Goal: Task Accomplishment & Management: Use online tool/utility

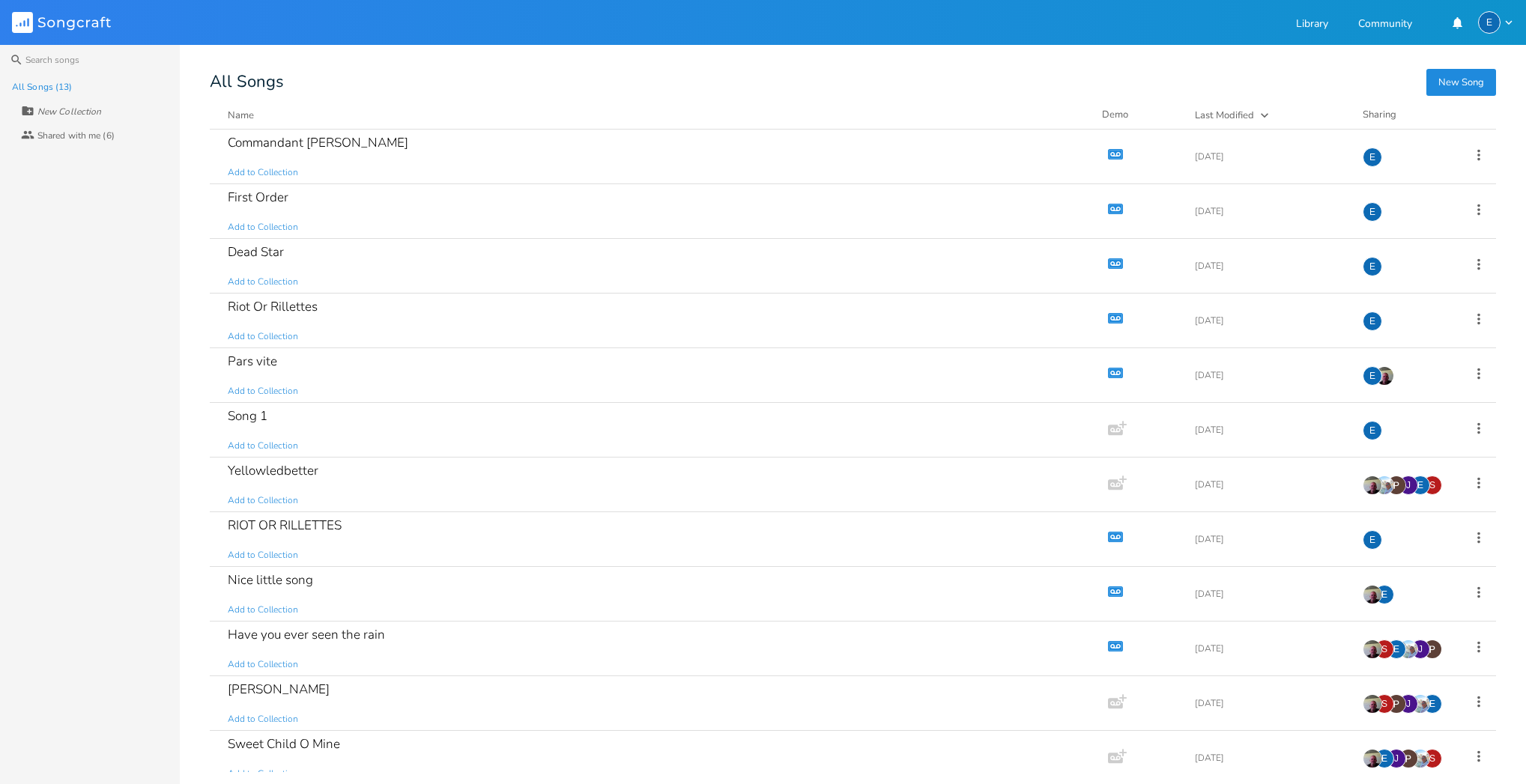
click at [1109, 207] on icon "button" at bounding box center [1115, 209] width 13 height 8
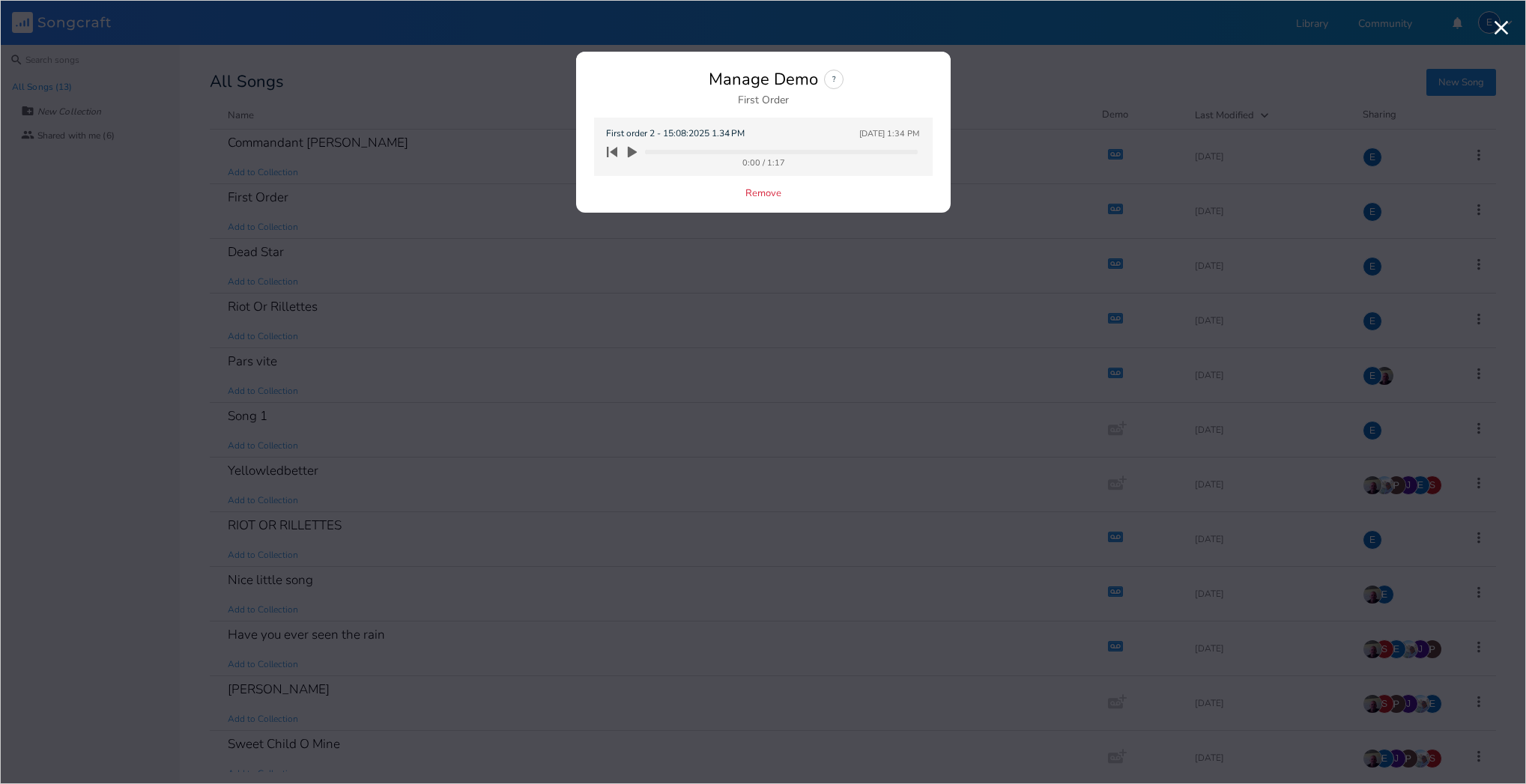
click at [631, 151] on icon "button" at bounding box center [632, 152] width 9 height 11
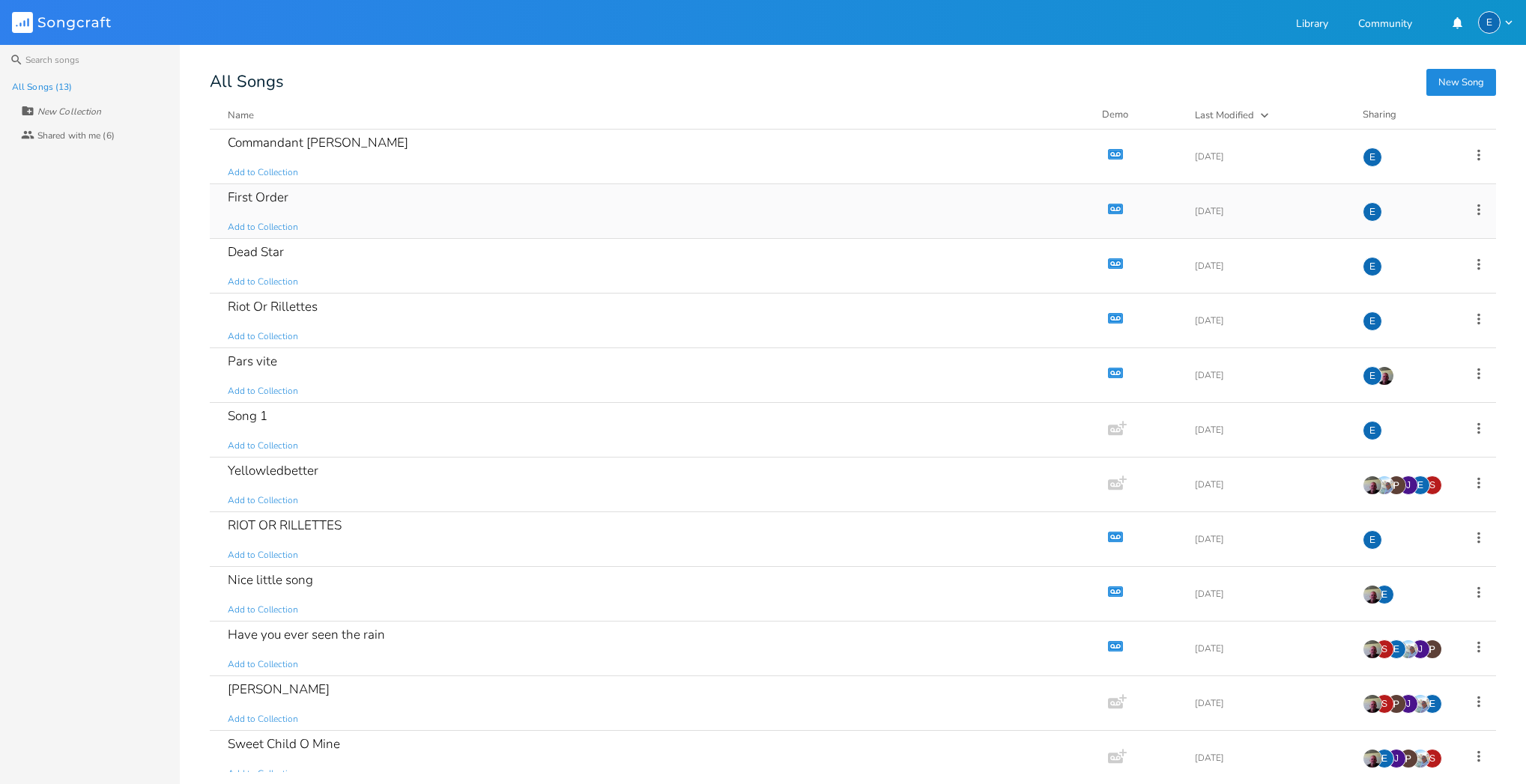
click at [1109, 207] on icon "button" at bounding box center [1115, 209] width 13 height 8
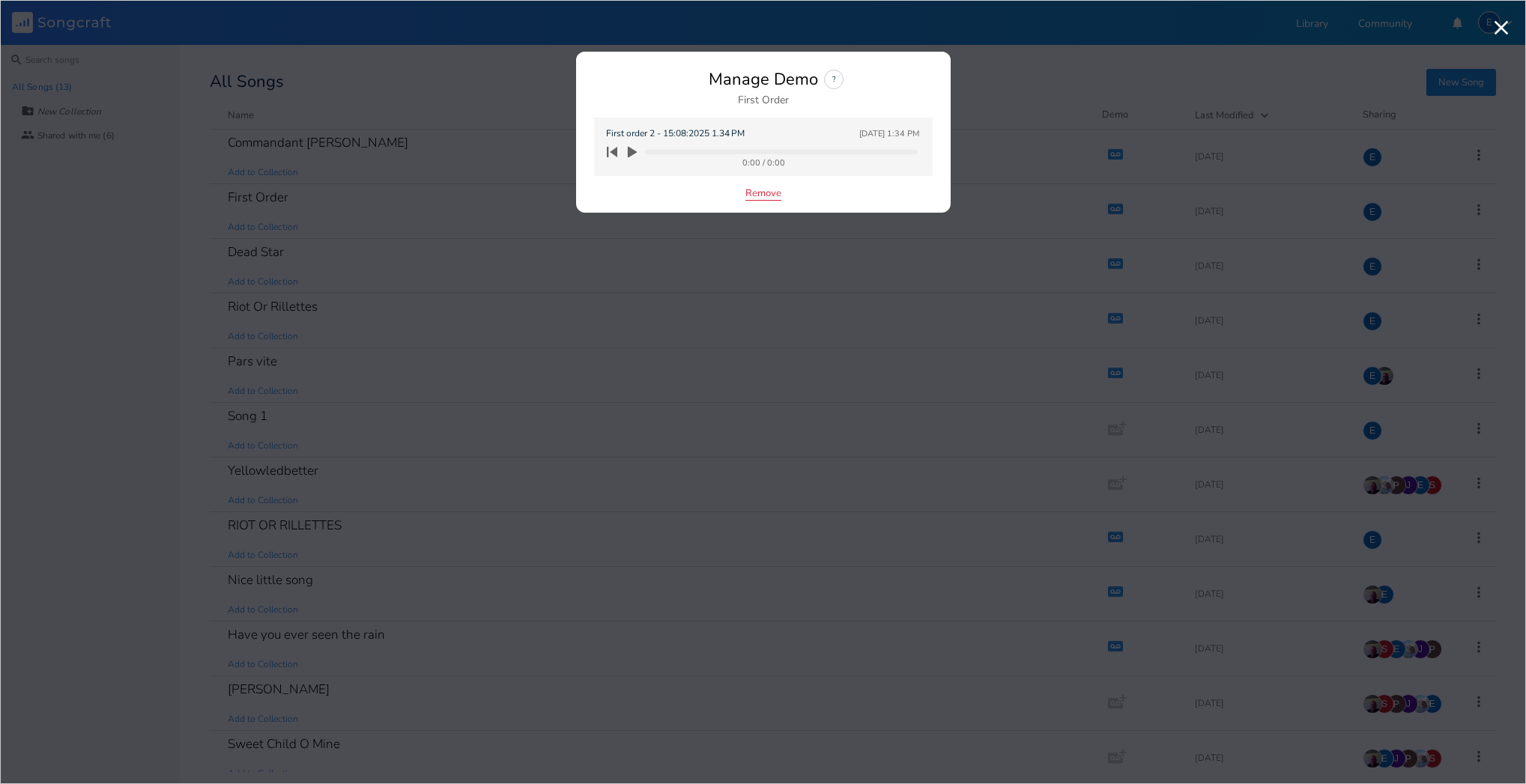
click at [755, 195] on button "Remove" at bounding box center [763, 194] width 36 height 13
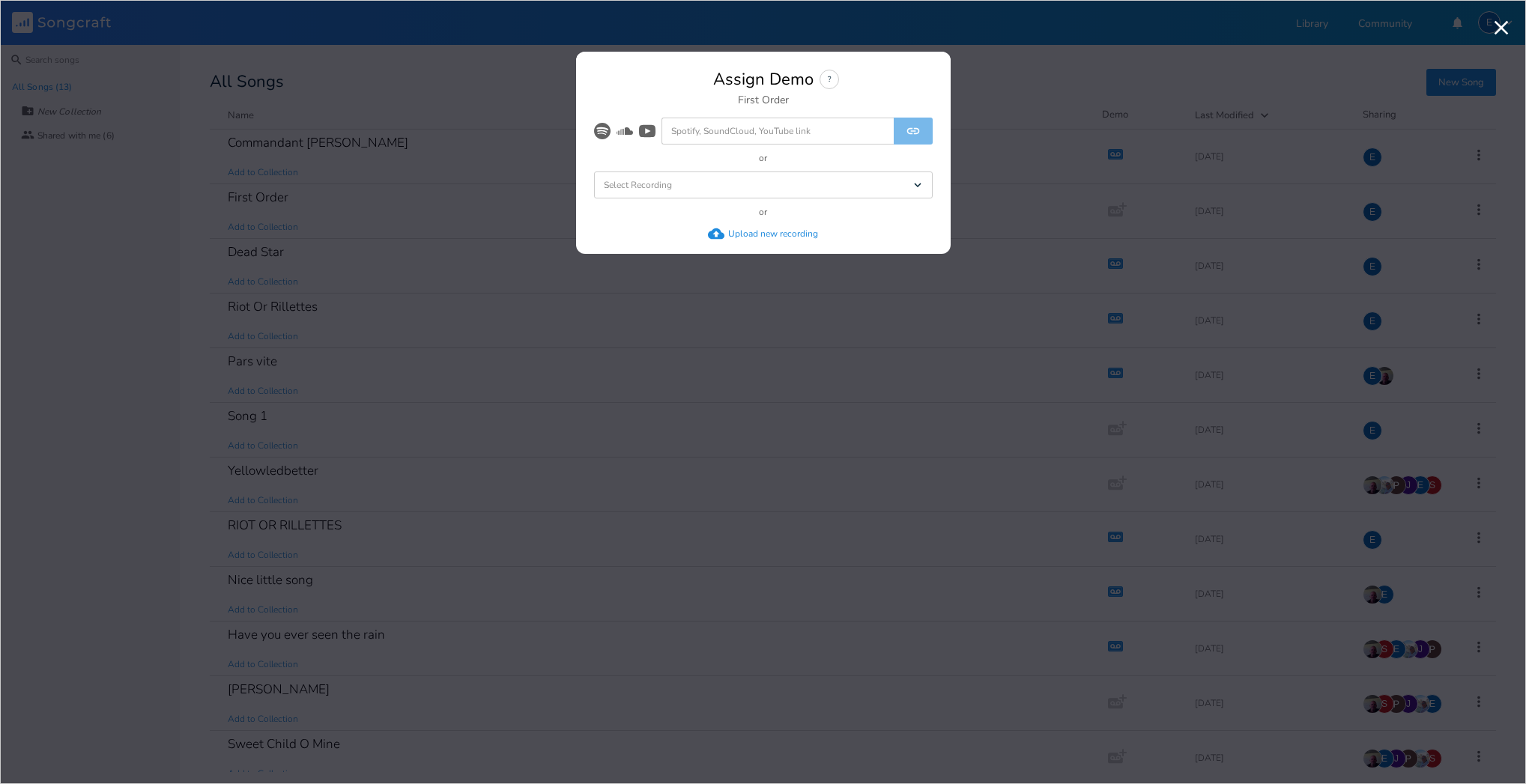
click at [740, 234] on div "Upload new recording" at bounding box center [773, 234] width 90 height 12
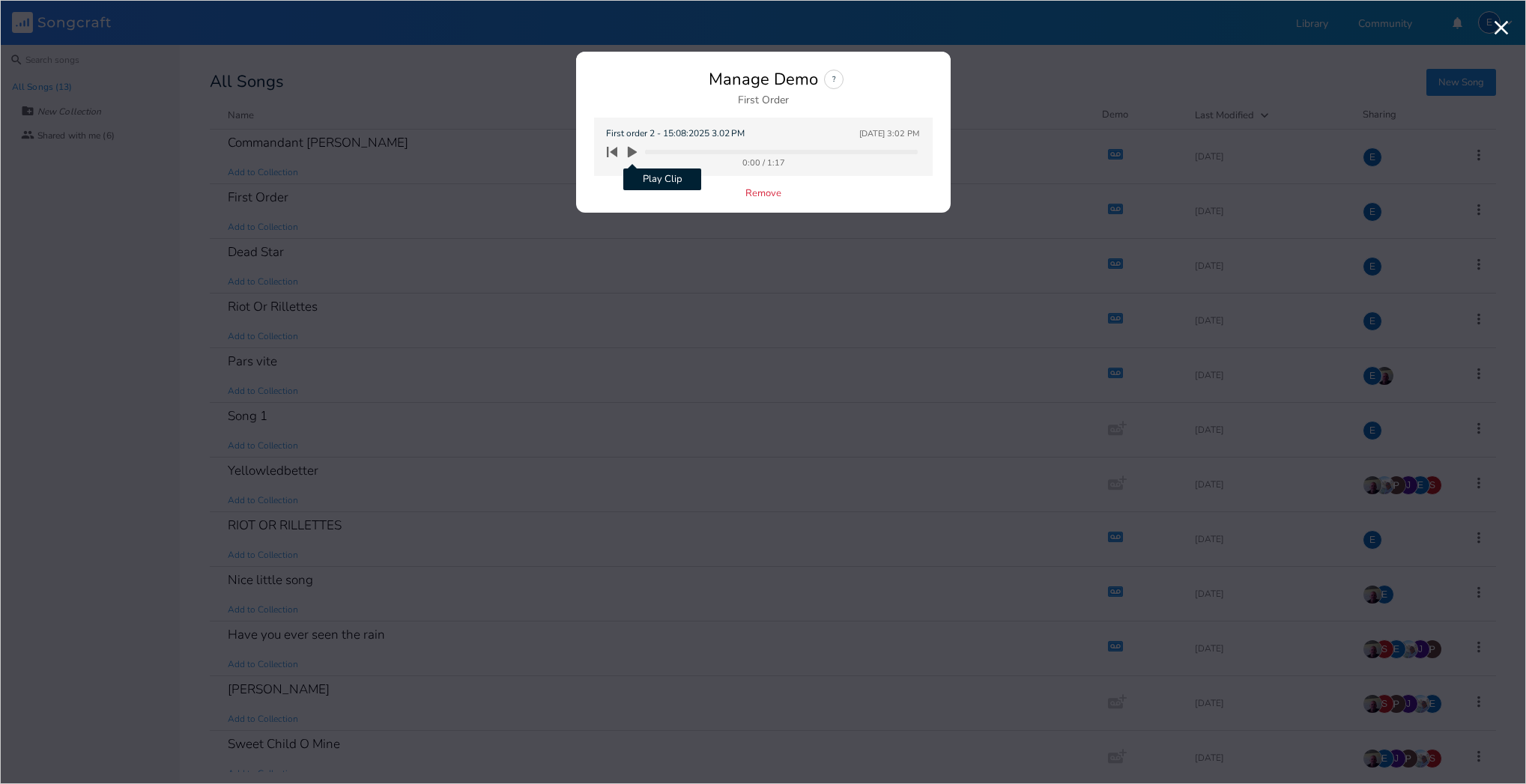
click at [631, 151] on icon "button" at bounding box center [632, 152] width 9 height 11
click at [632, 151] on icon "button" at bounding box center [632, 152] width 9 height 11
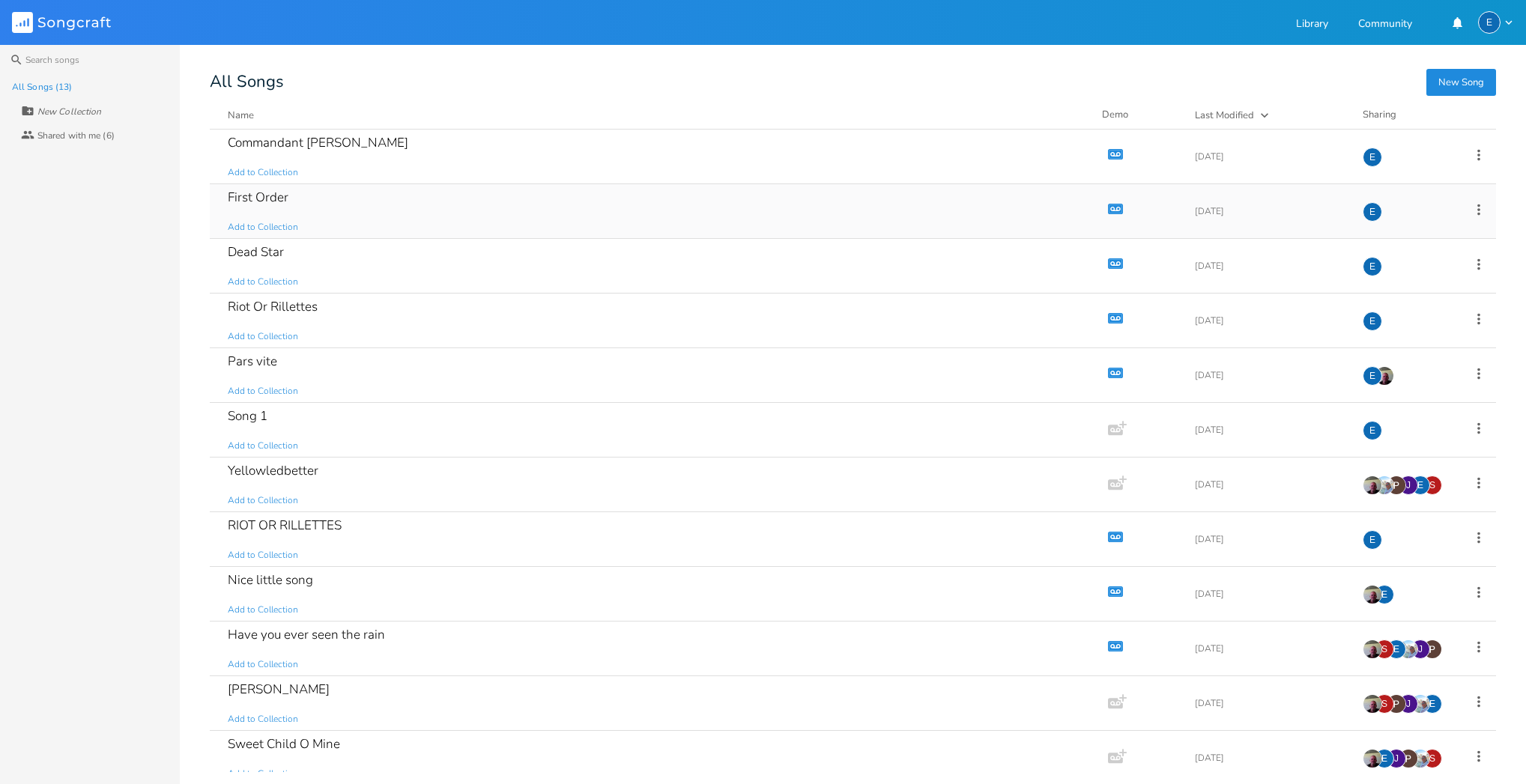
click at [1108, 204] on icon "button" at bounding box center [1115, 209] width 15 height 10
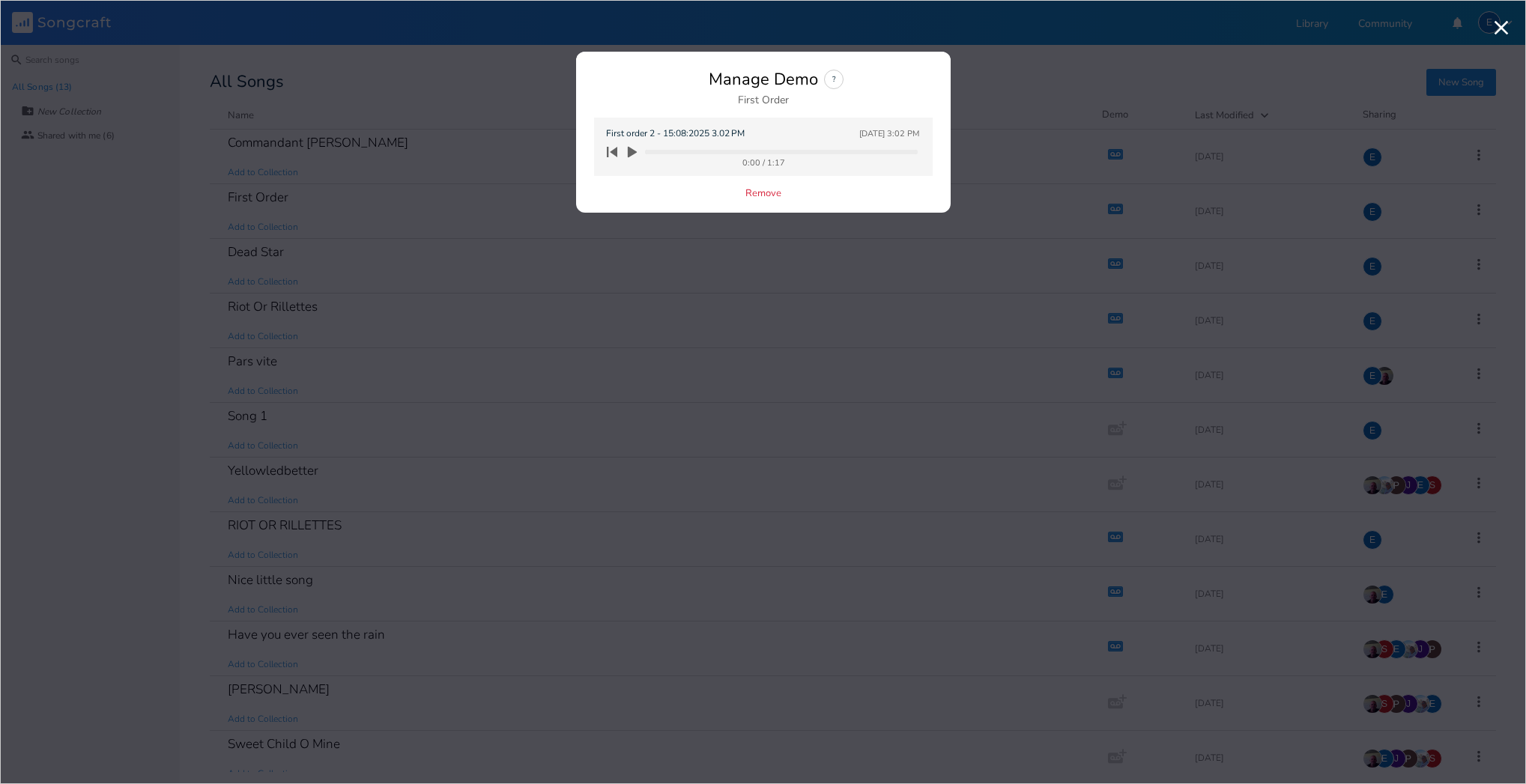
click at [630, 151] on icon "button" at bounding box center [632, 152] width 9 height 11
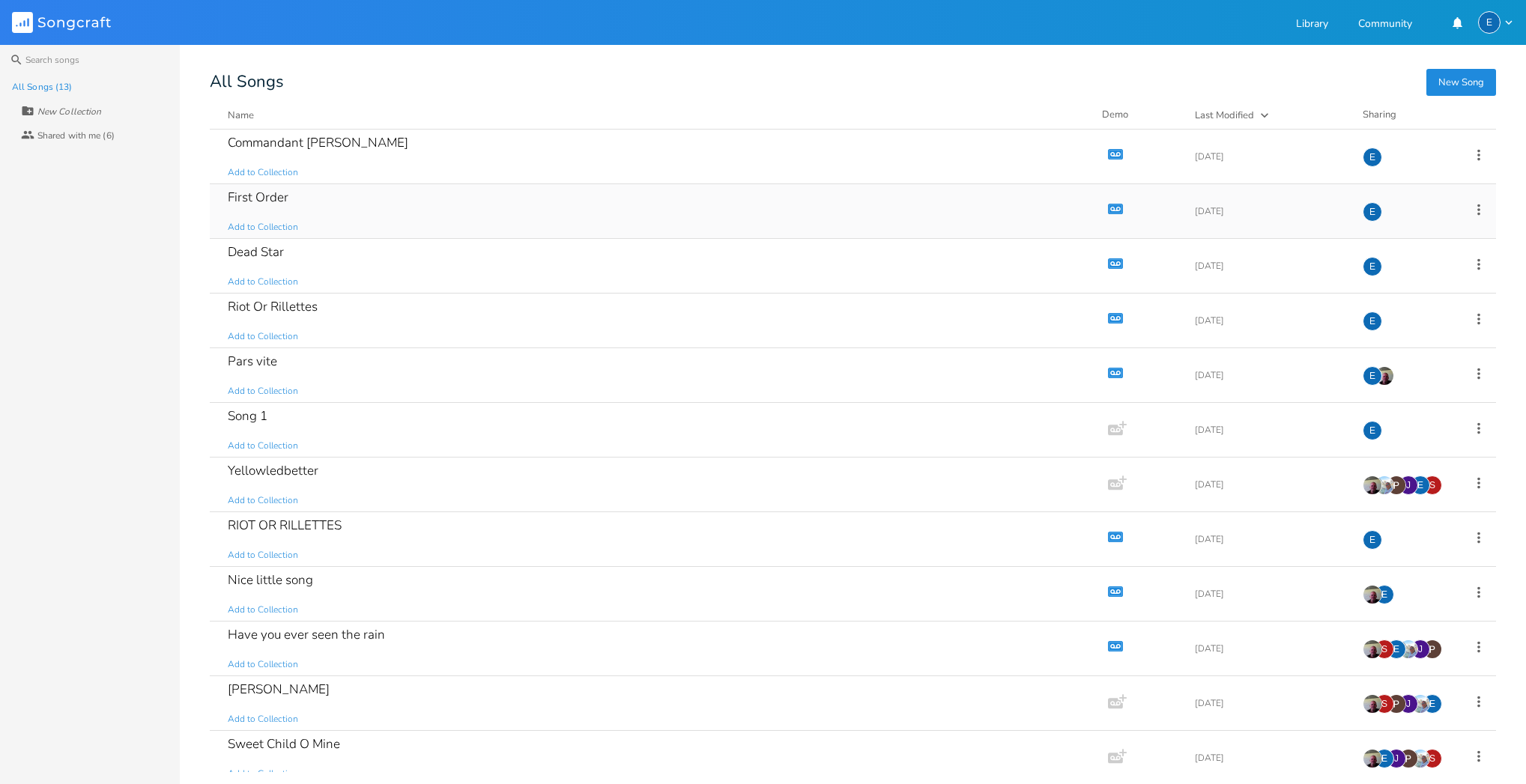
click at [1117, 210] on icon "button" at bounding box center [1118, 209] width 2 height 2
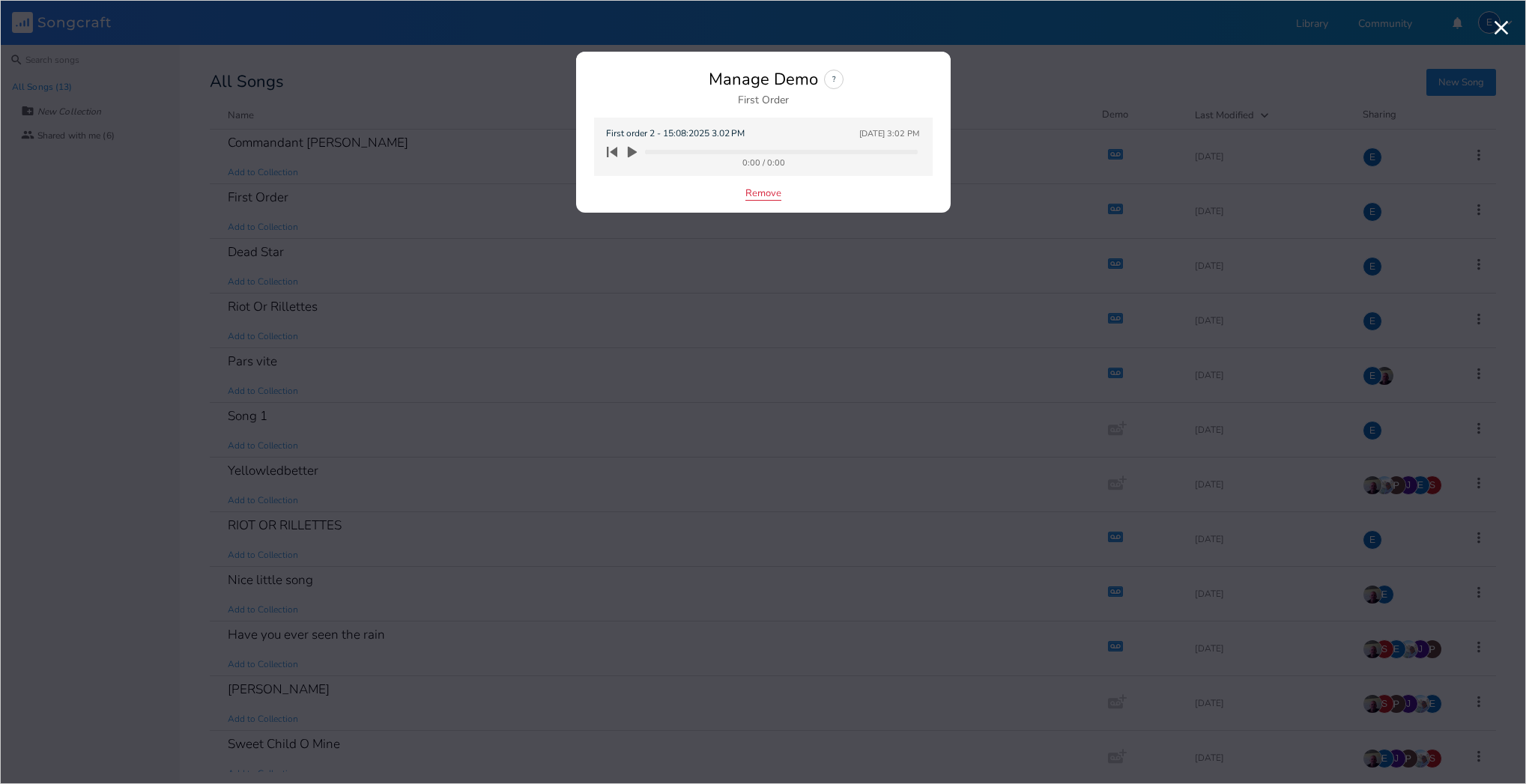
click at [754, 192] on button "Remove" at bounding box center [763, 194] width 36 height 13
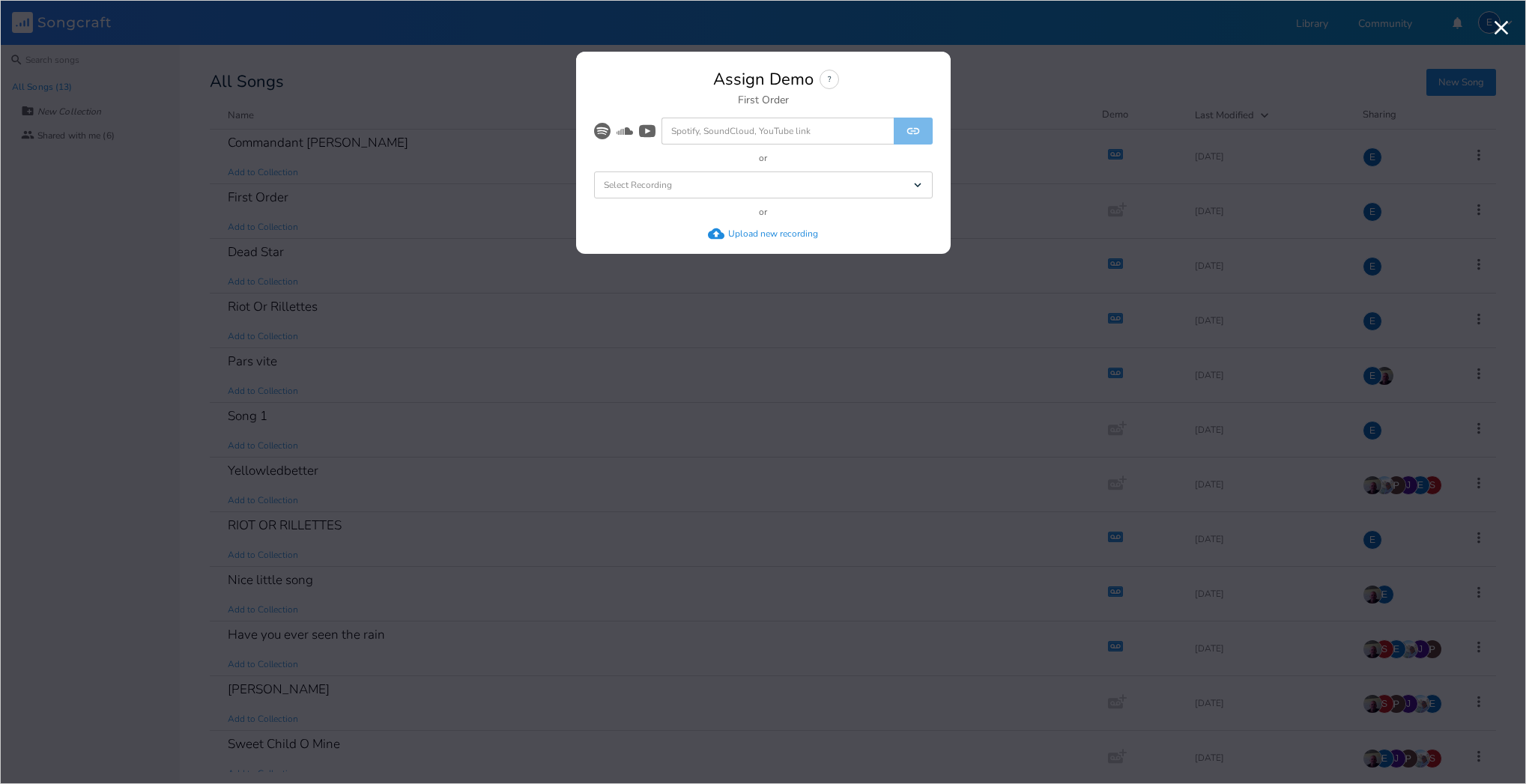
click at [746, 234] on div "Upload new recording" at bounding box center [773, 234] width 90 height 12
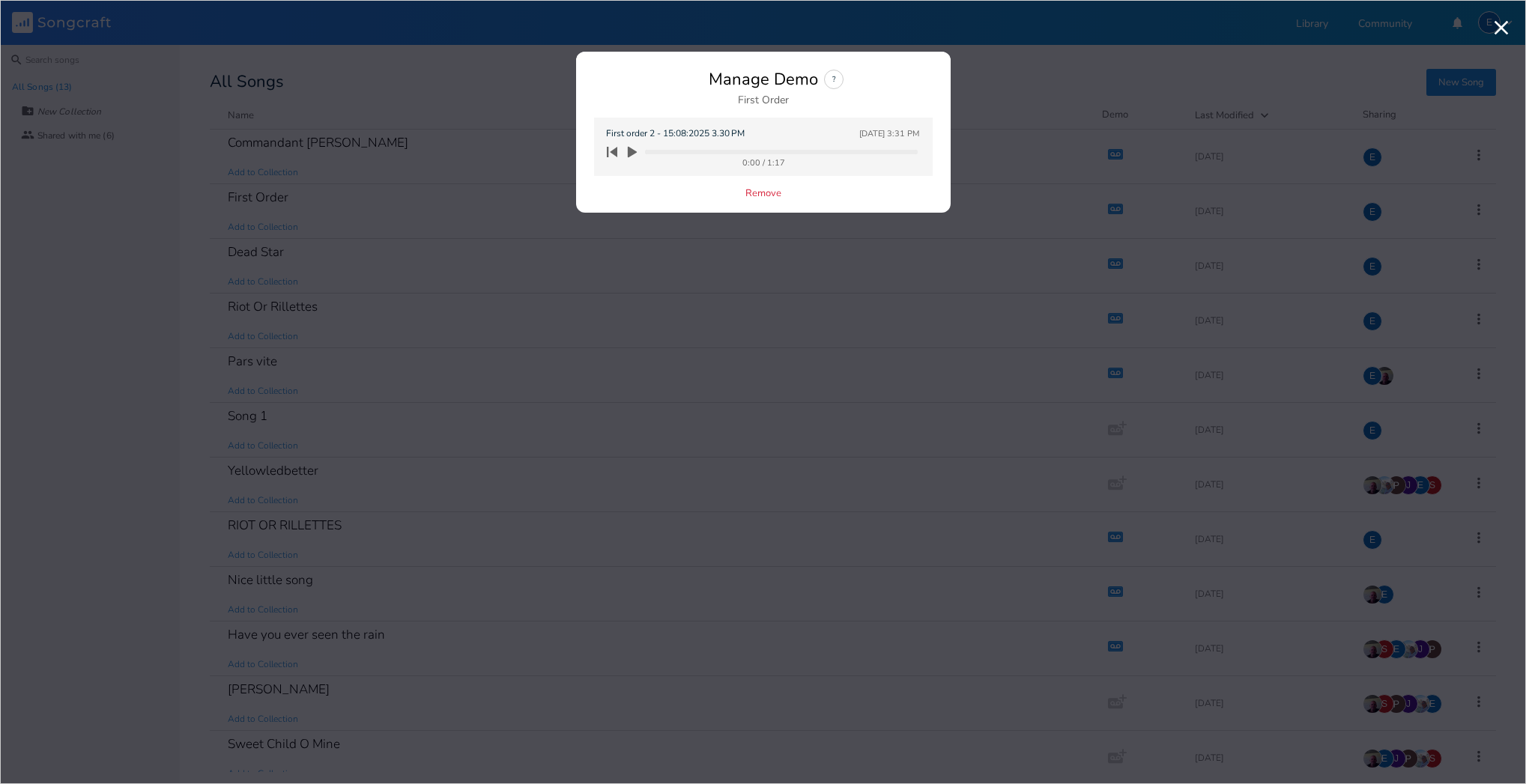
click at [631, 151] on icon "button" at bounding box center [632, 152] width 9 height 11
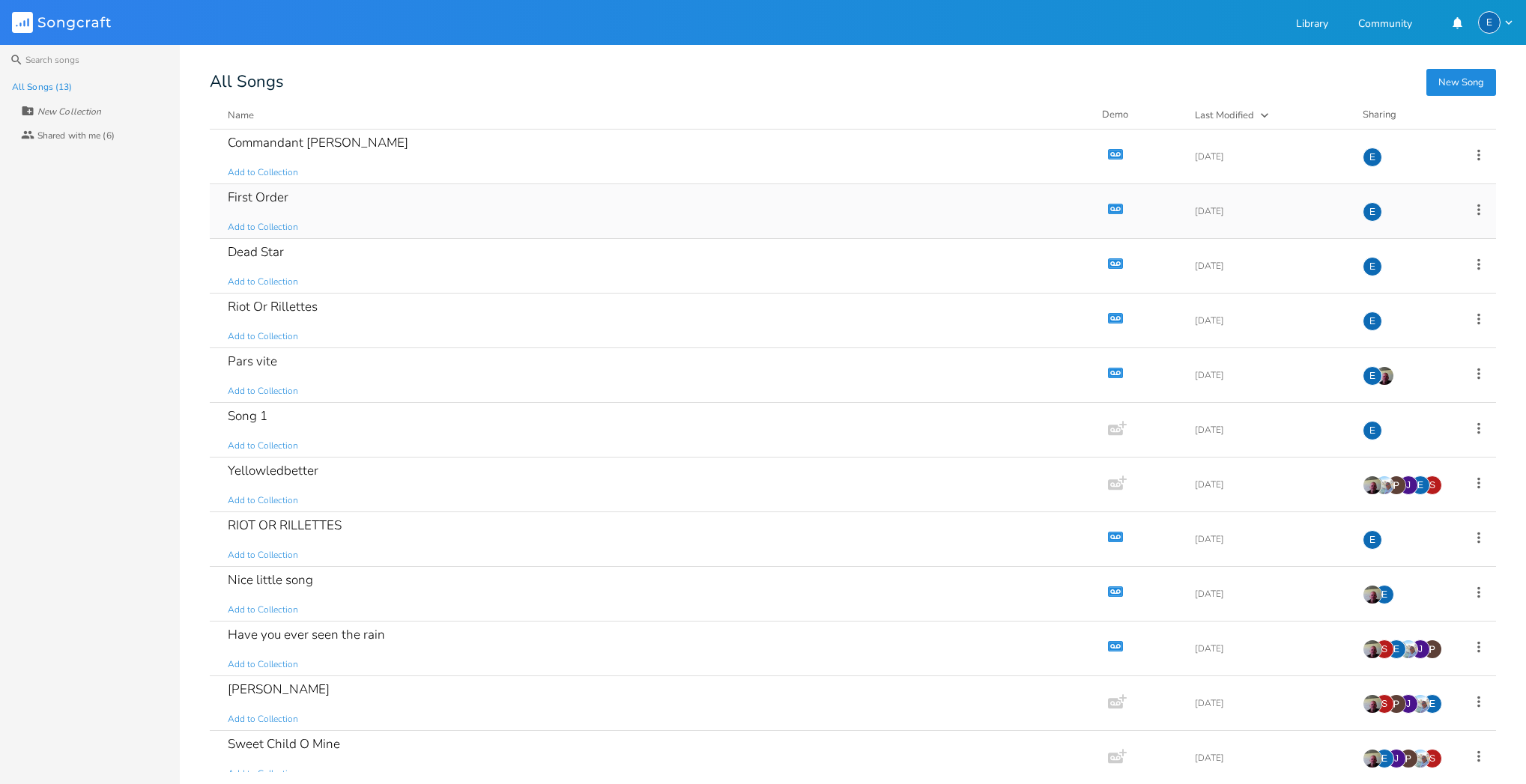
click at [1109, 206] on icon "button" at bounding box center [1115, 209] width 13 height 8
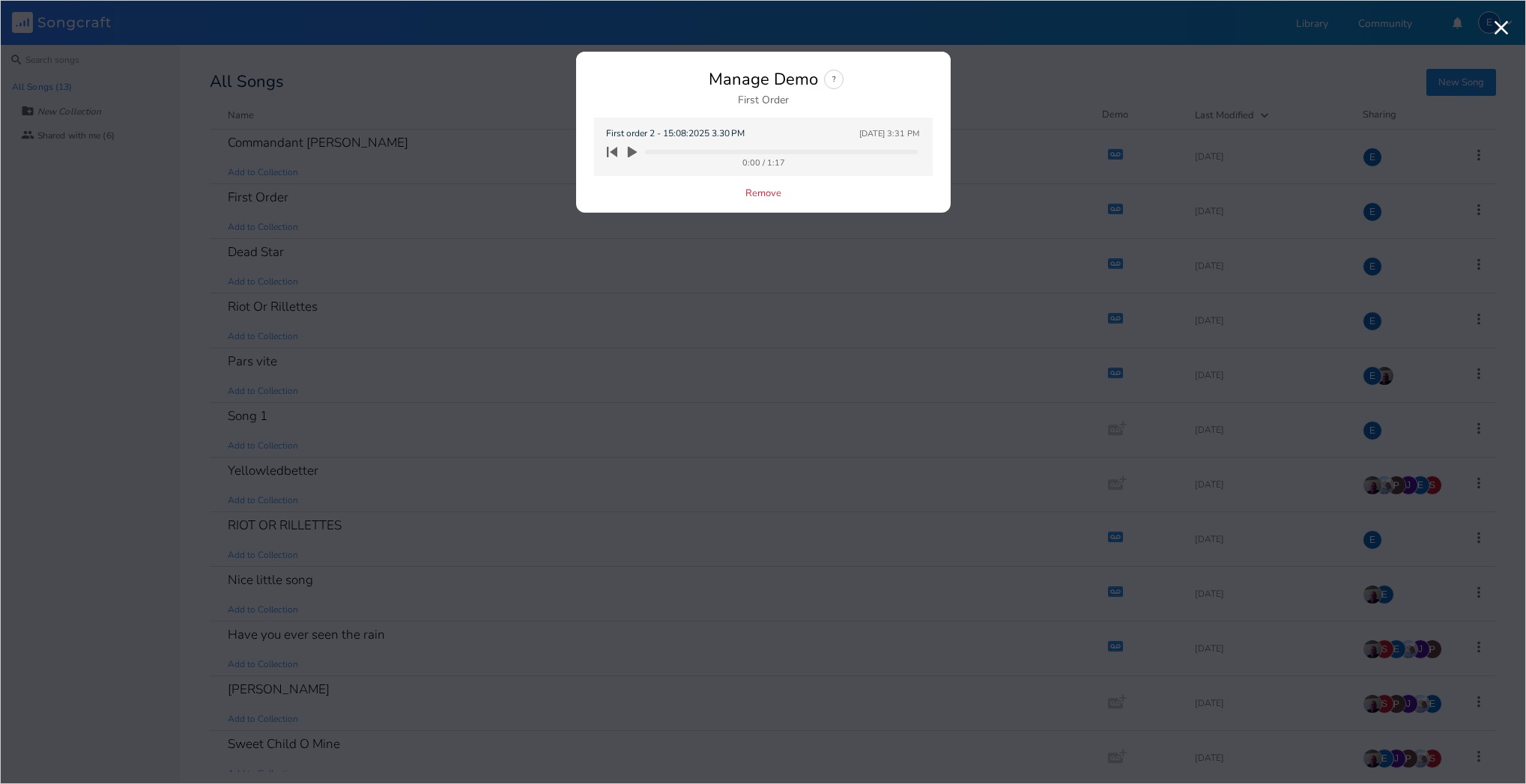
click at [632, 153] on icon "button" at bounding box center [632, 152] width 9 height 11
click at [628, 151] on icon "button" at bounding box center [632, 152] width 13 height 13
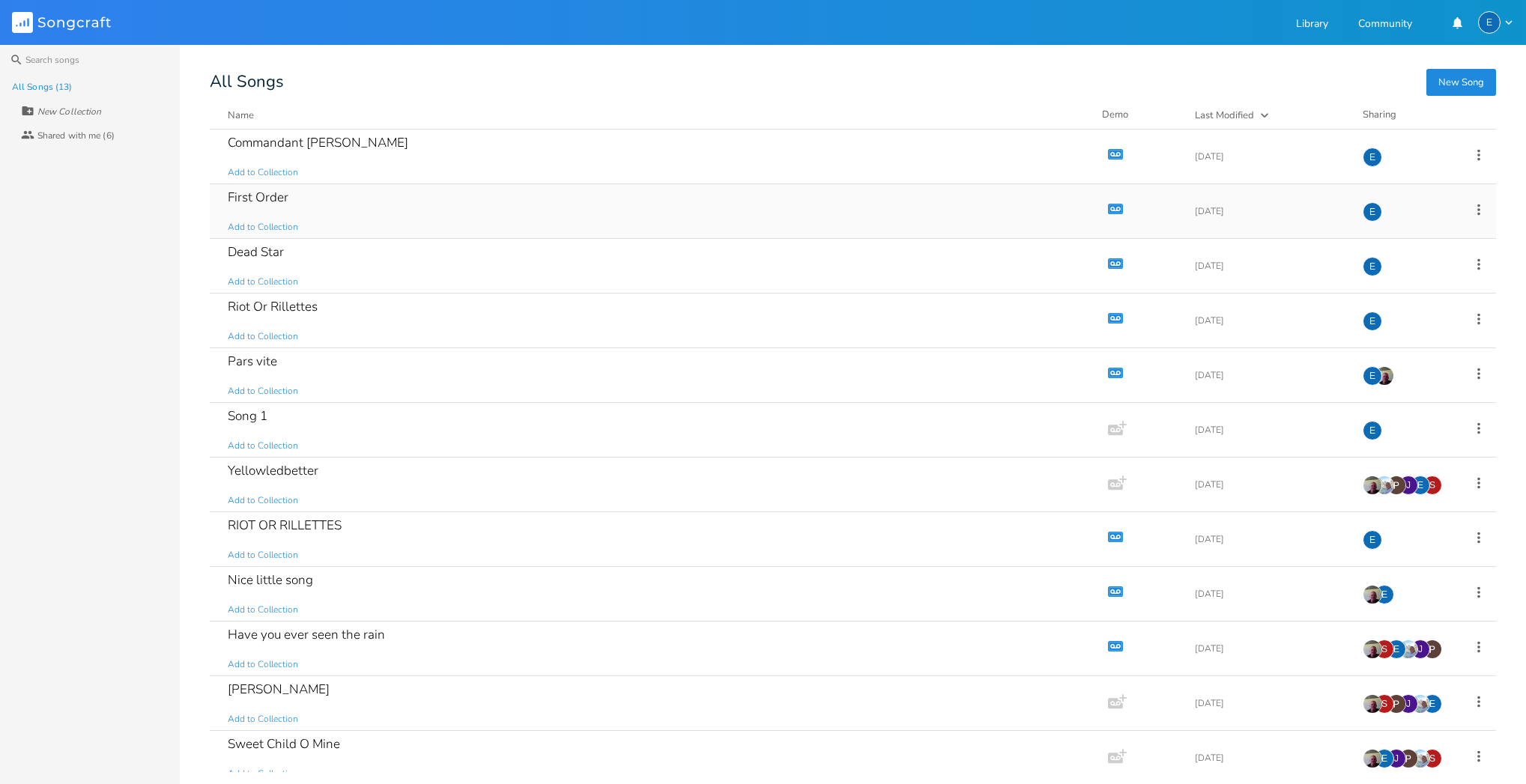
click at [1112, 209] on icon "button" at bounding box center [1112, 209] width 2 height 2
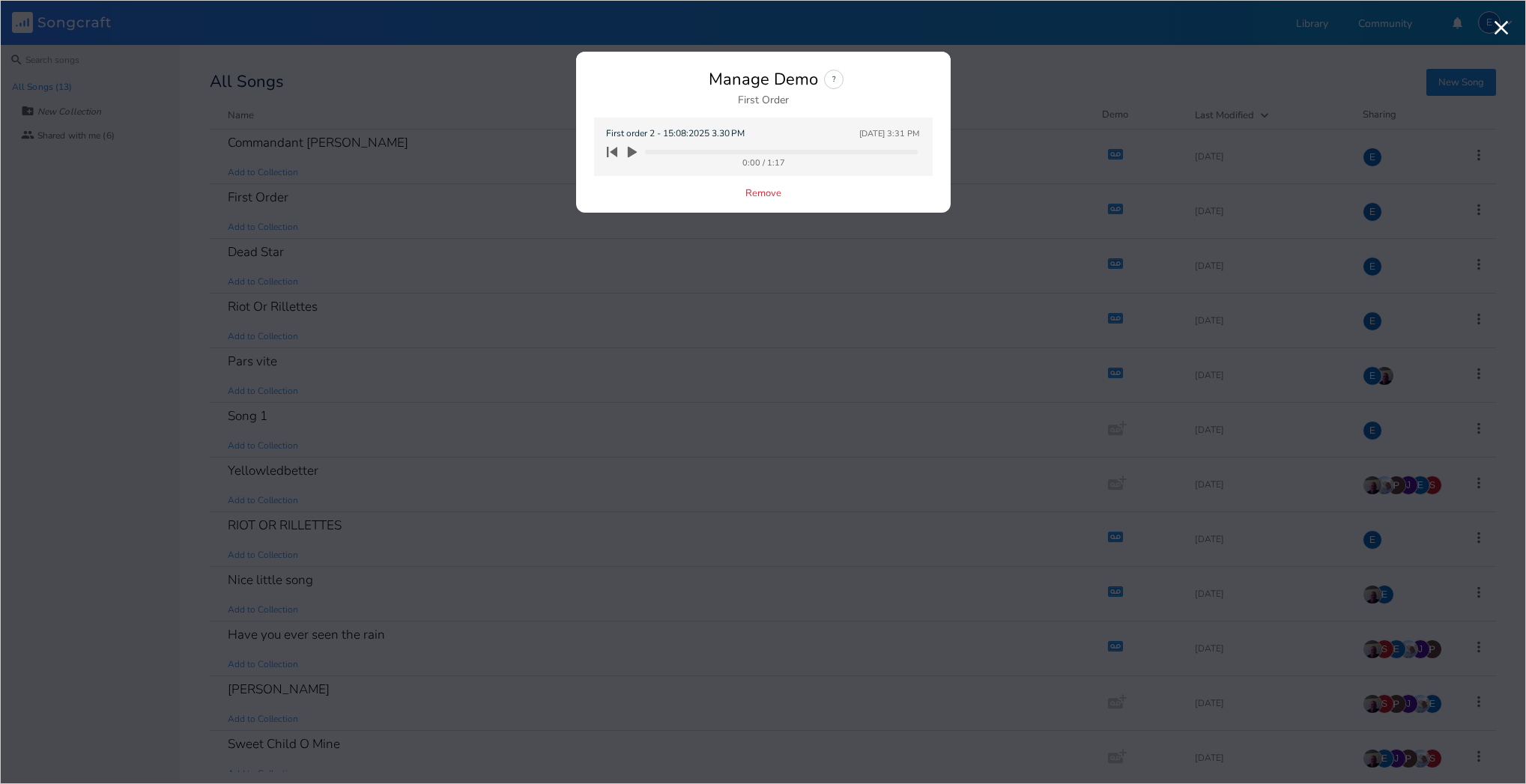
click at [631, 151] on icon "button" at bounding box center [632, 152] width 9 height 11
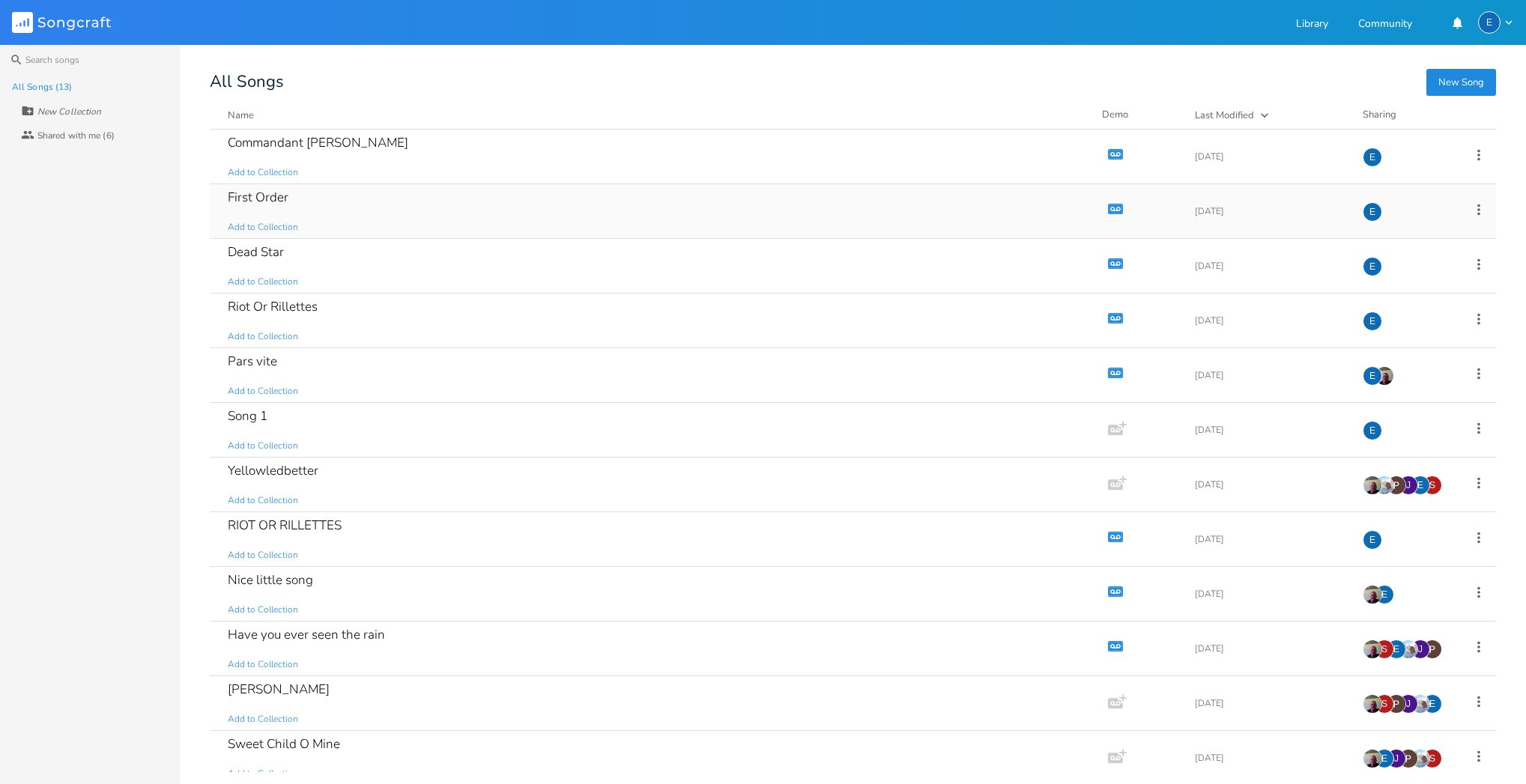
click at [1108, 205] on icon "button" at bounding box center [1115, 209] width 15 height 10
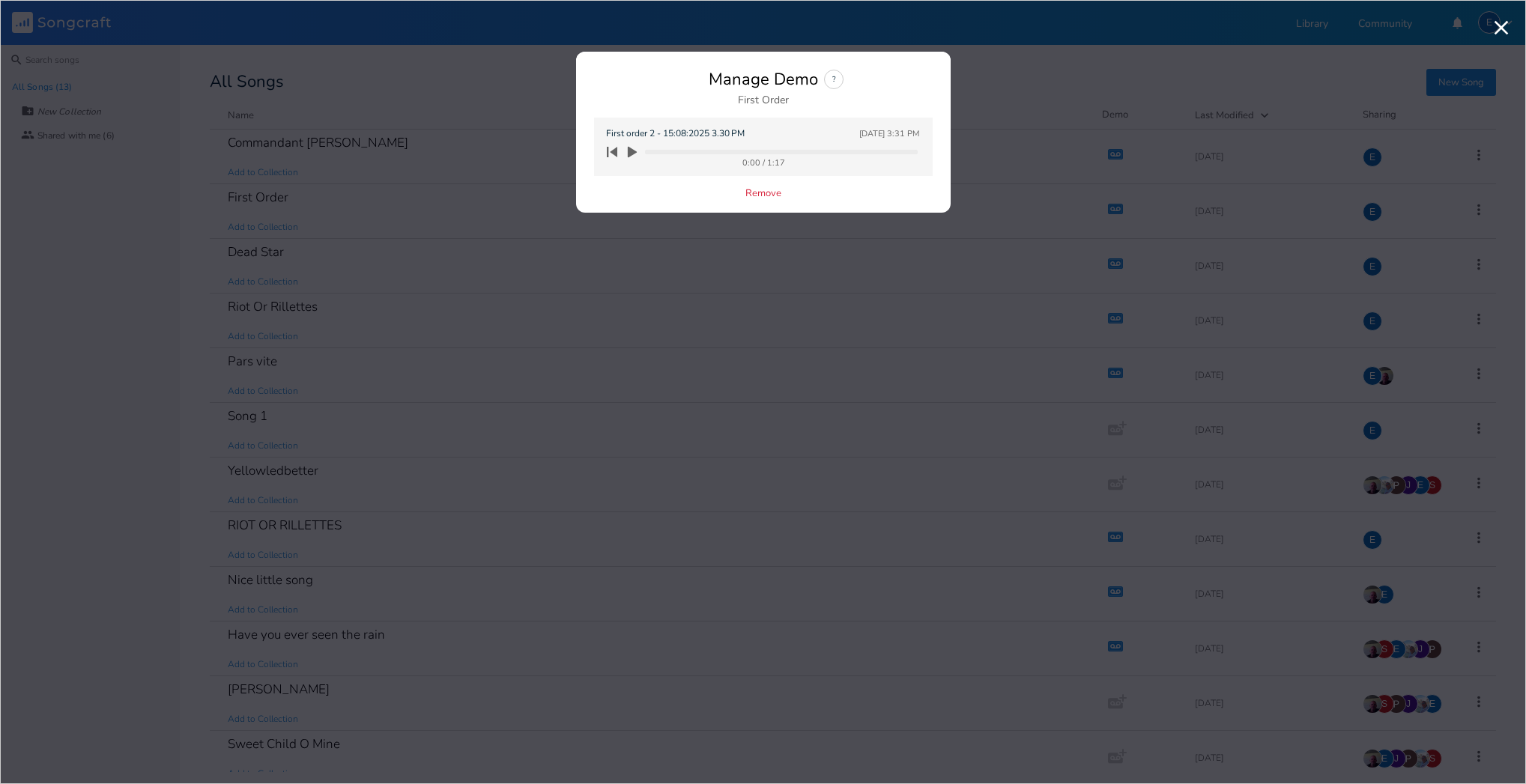
click at [629, 150] on icon "button" at bounding box center [632, 152] width 9 height 11
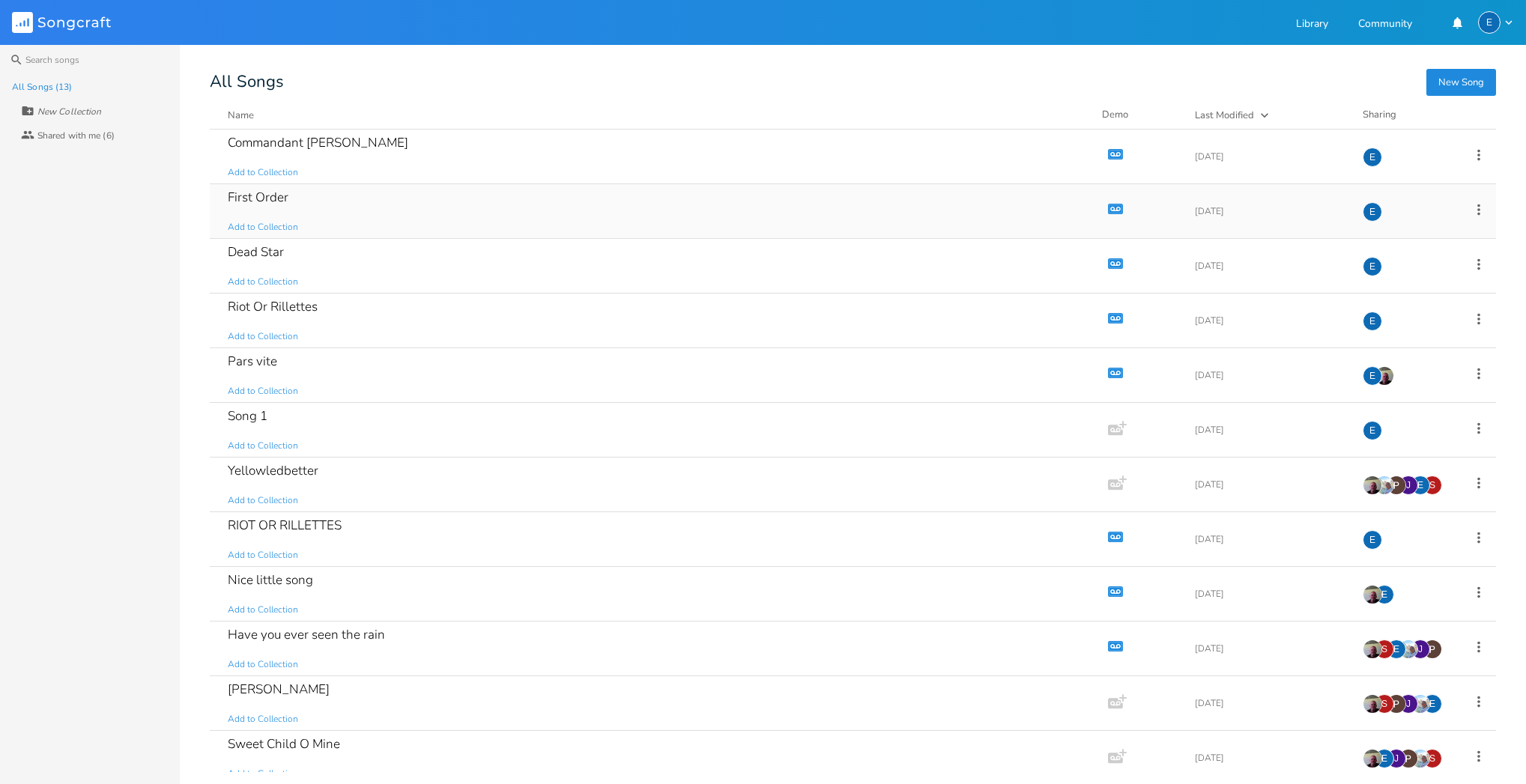
click at [1109, 206] on icon "button" at bounding box center [1115, 209] width 13 height 8
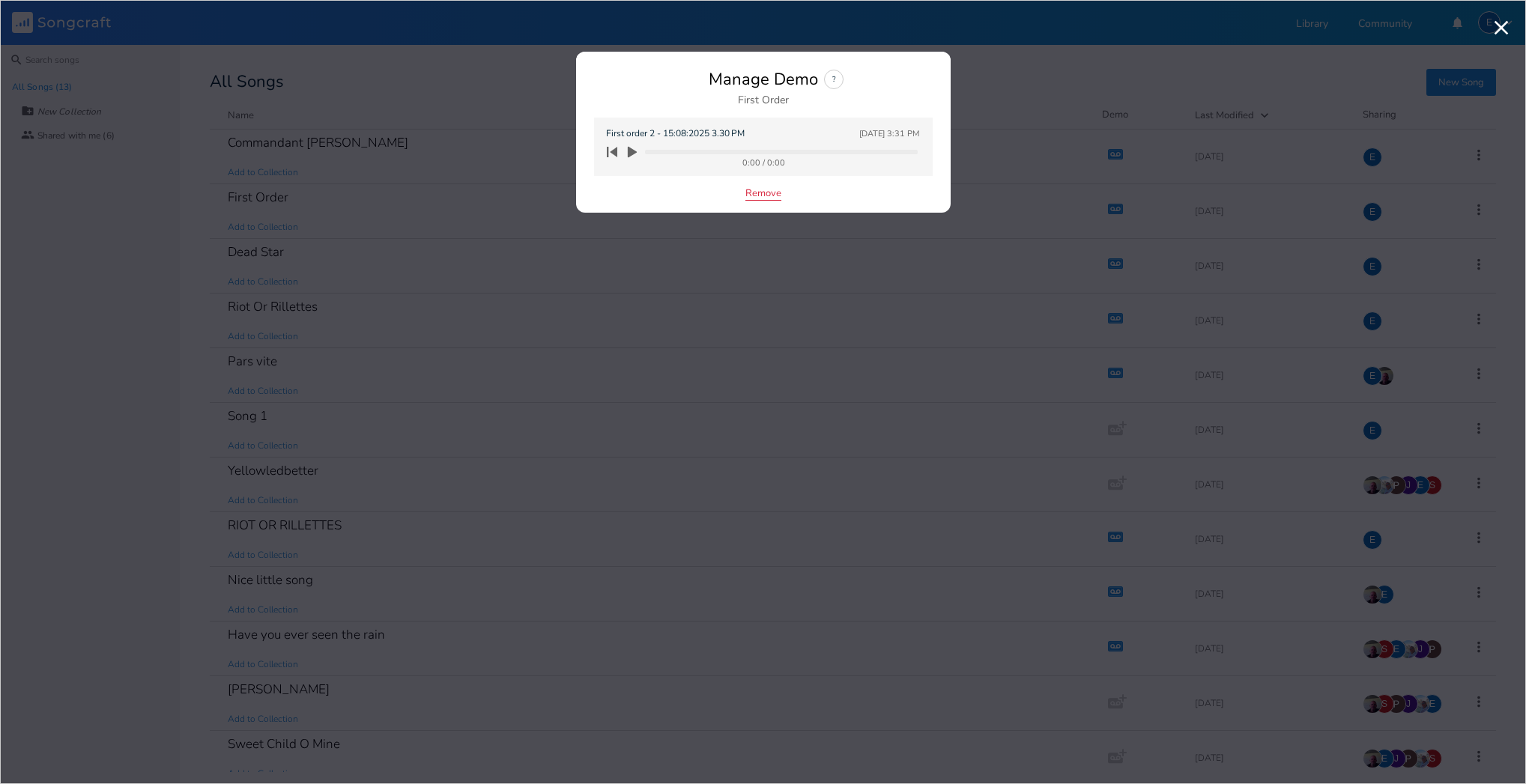
click at [755, 193] on button "Remove" at bounding box center [763, 194] width 36 height 13
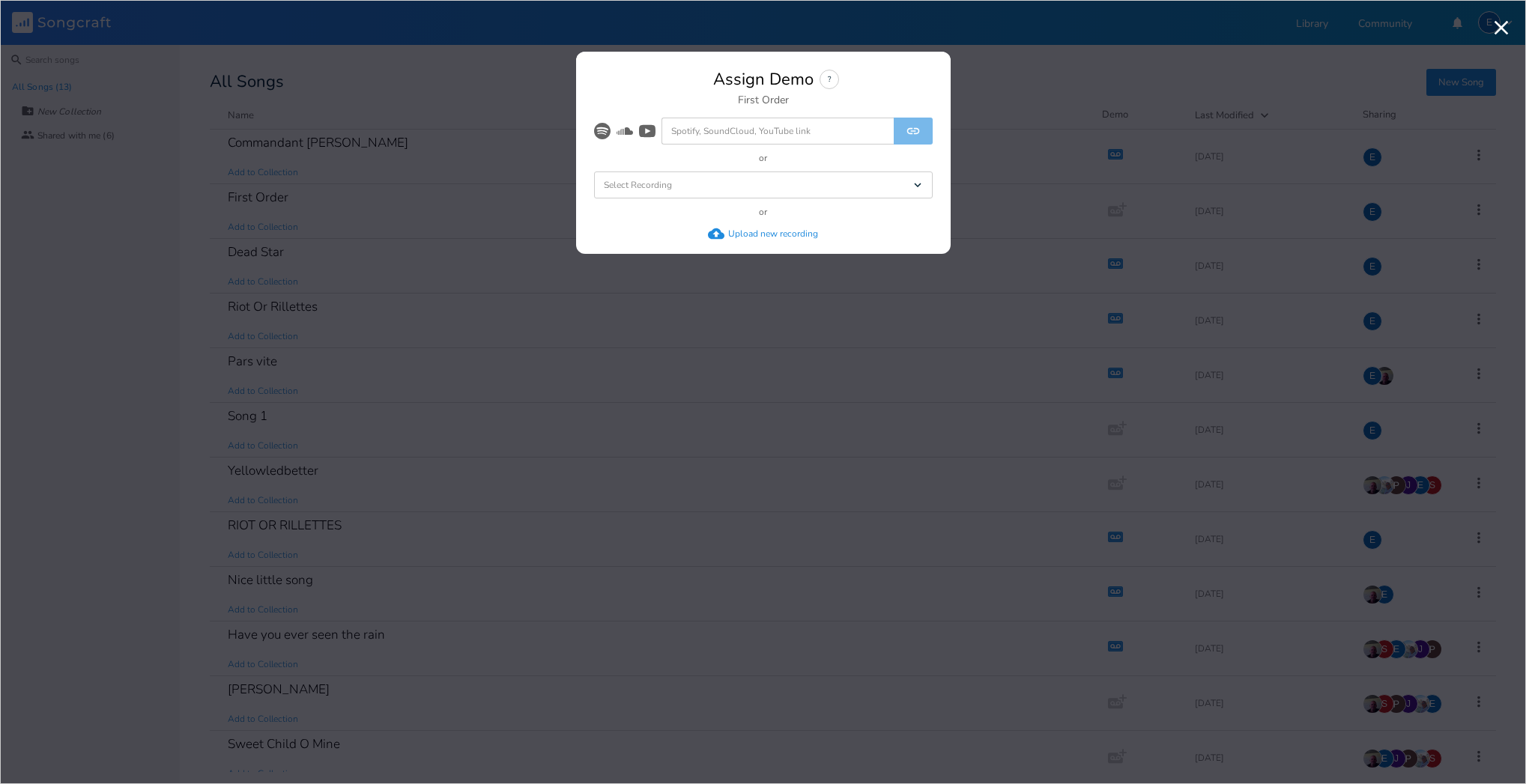
click at [747, 230] on div "Upload new recording" at bounding box center [773, 234] width 90 height 12
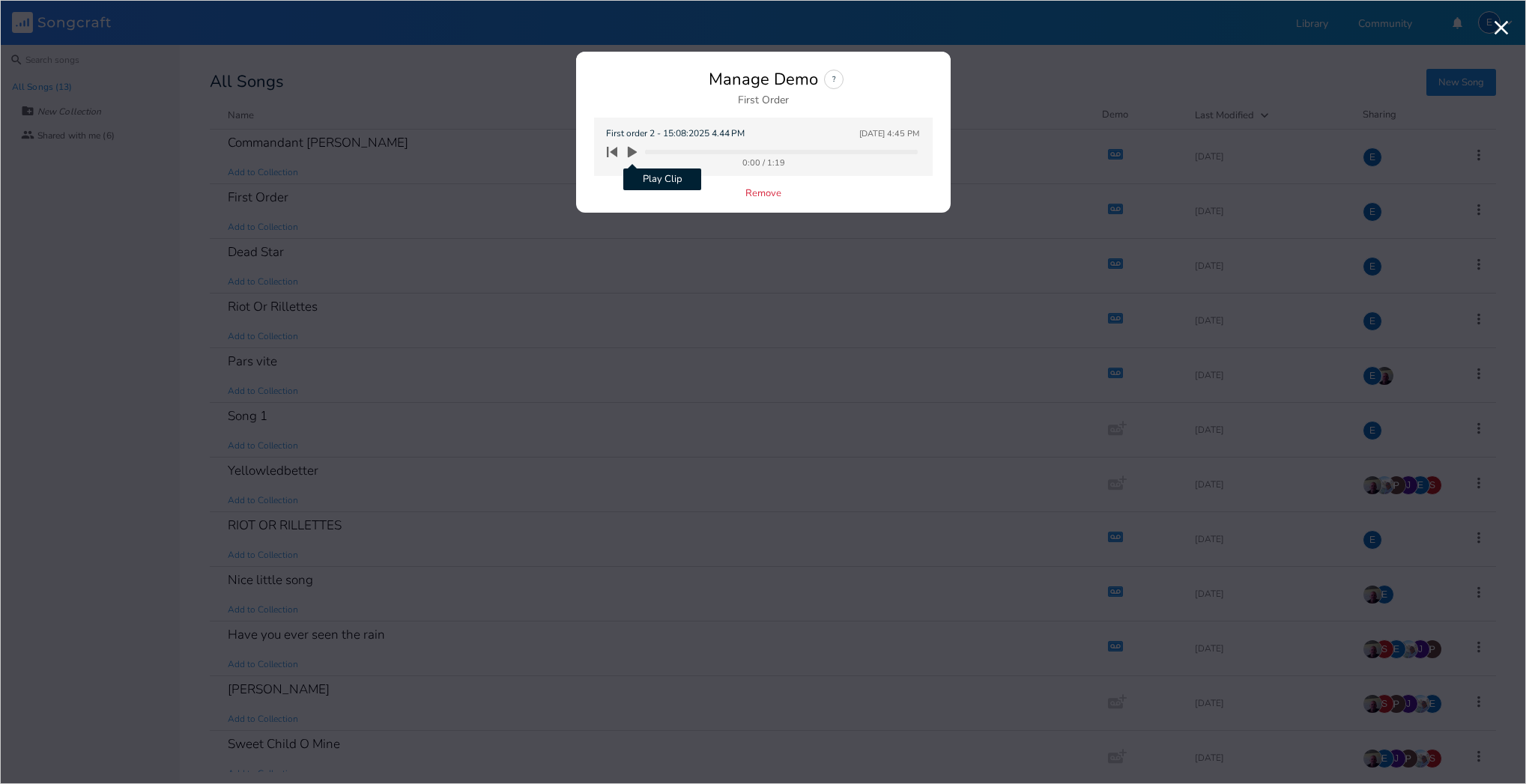
click at [634, 151] on icon "button" at bounding box center [632, 152] width 9 height 11
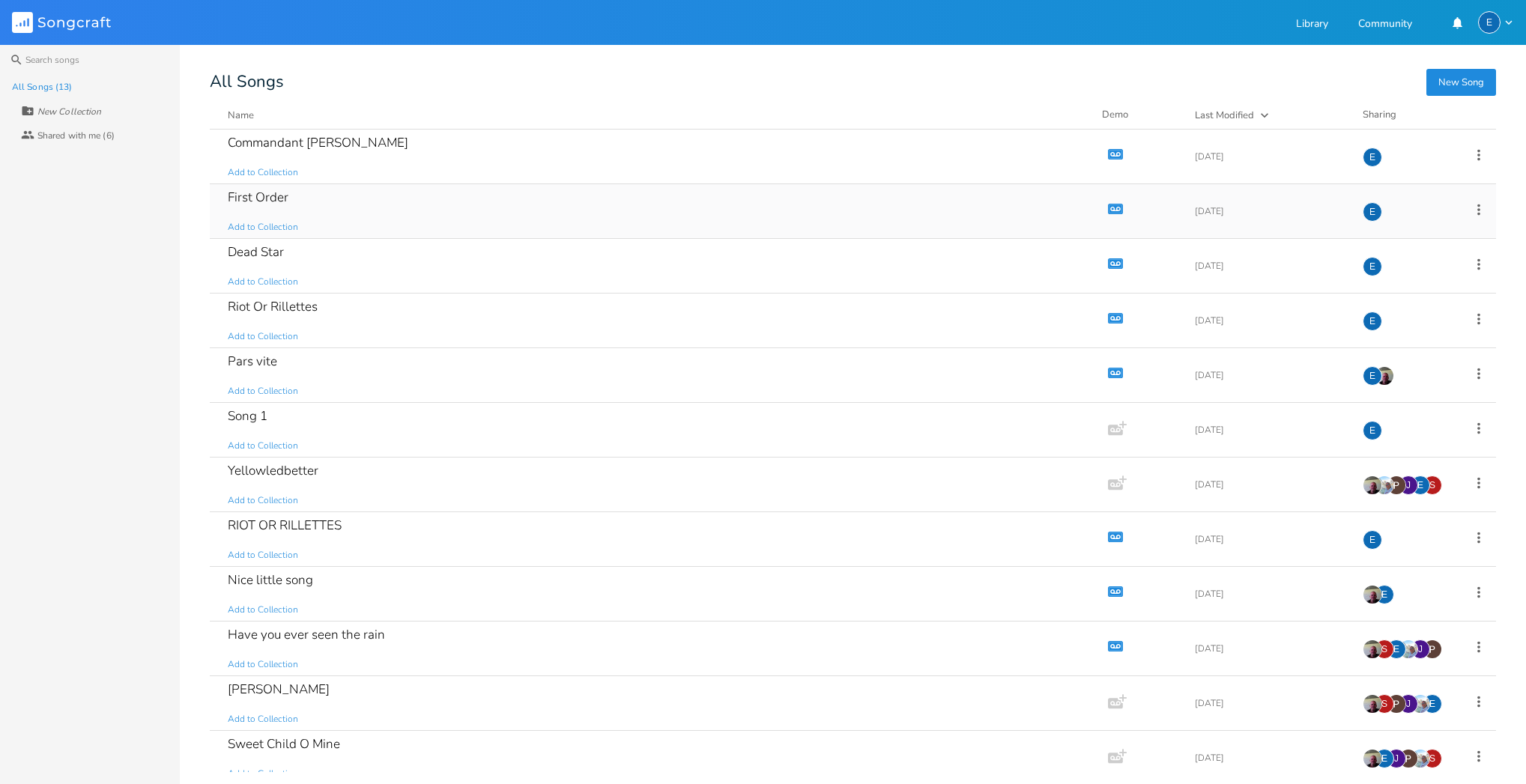
click at [1109, 206] on icon "button" at bounding box center [1115, 209] width 13 height 8
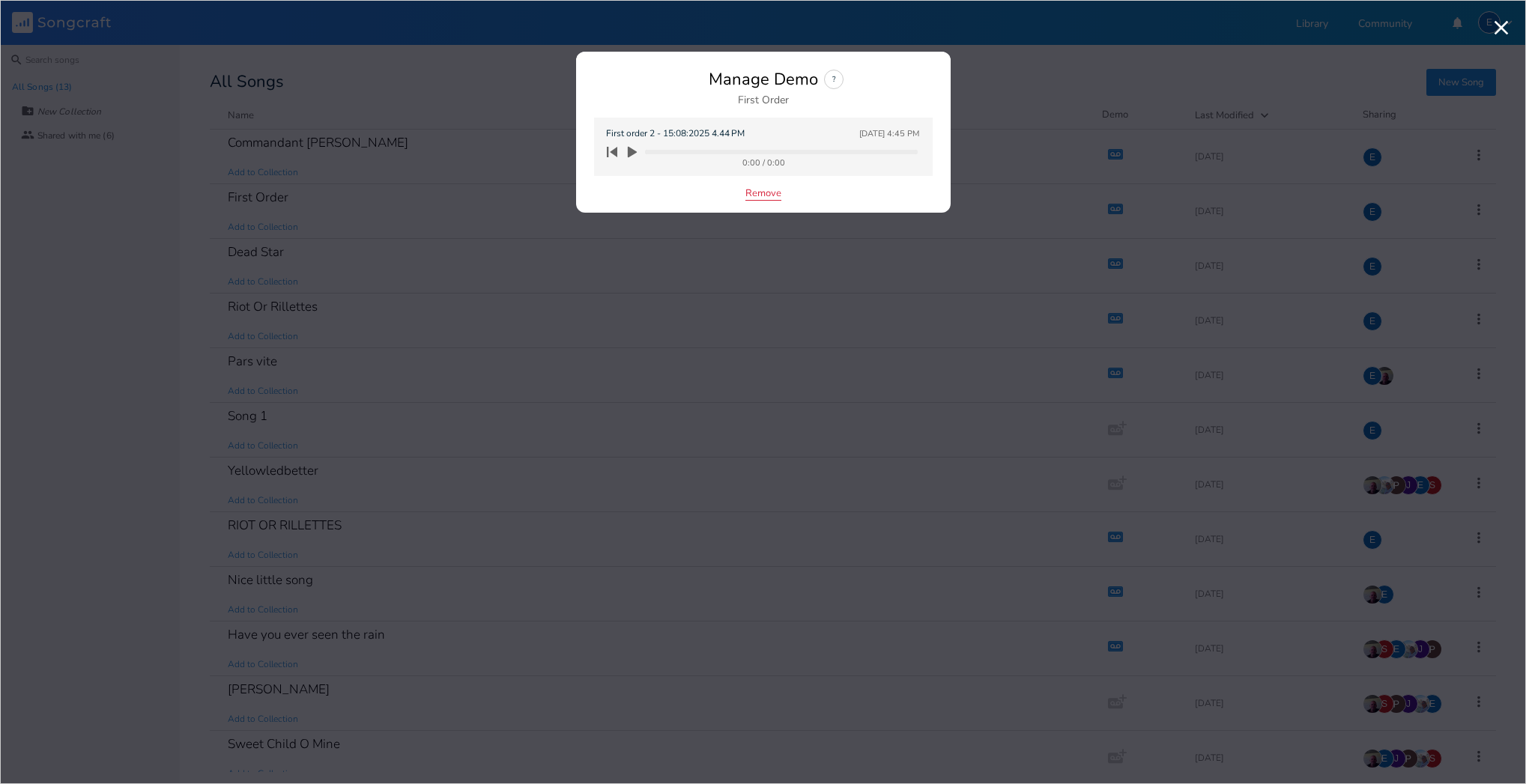
click at [763, 192] on button "Remove" at bounding box center [763, 194] width 36 height 13
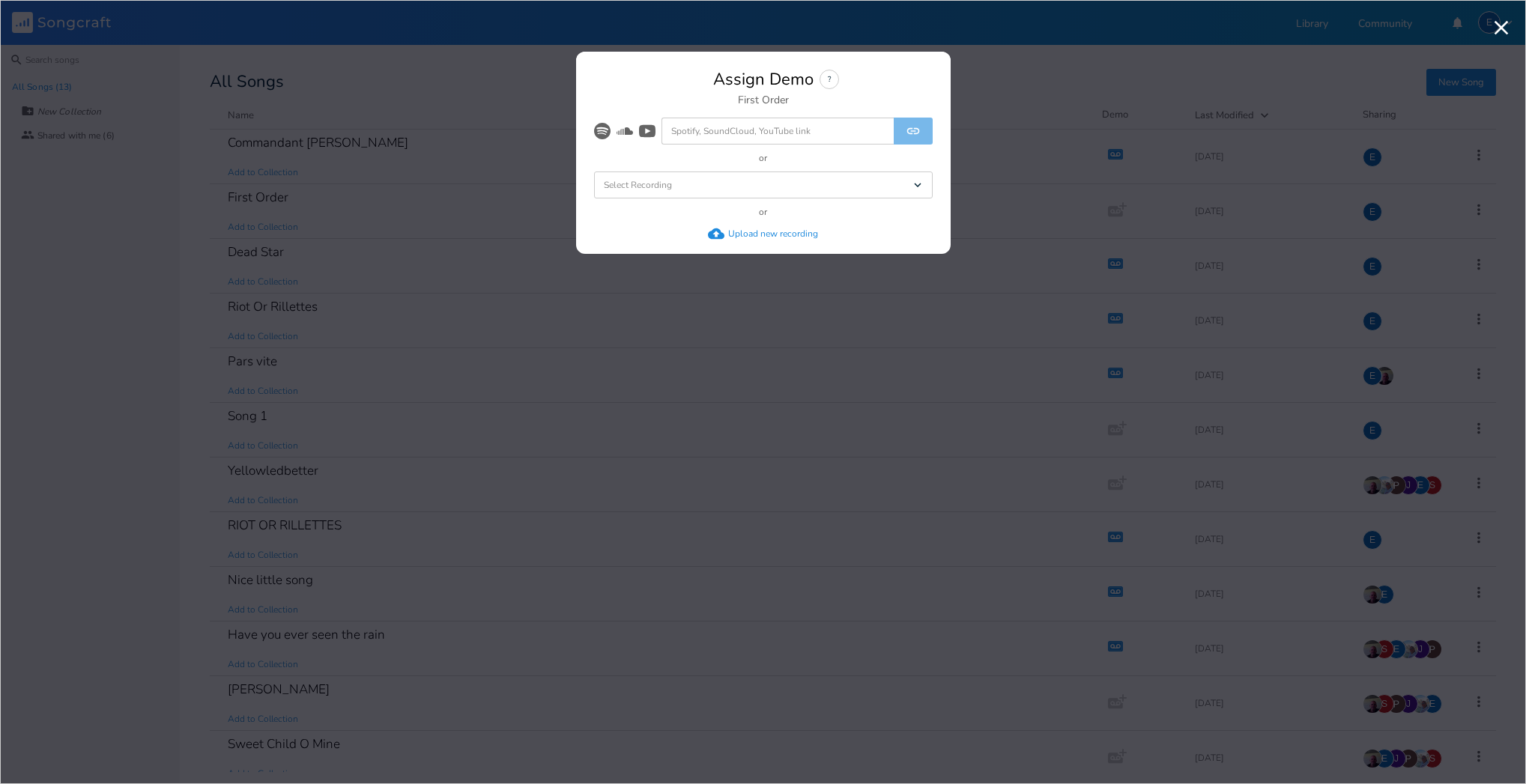
click at [748, 230] on div "Upload new recording" at bounding box center [773, 234] width 90 height 12
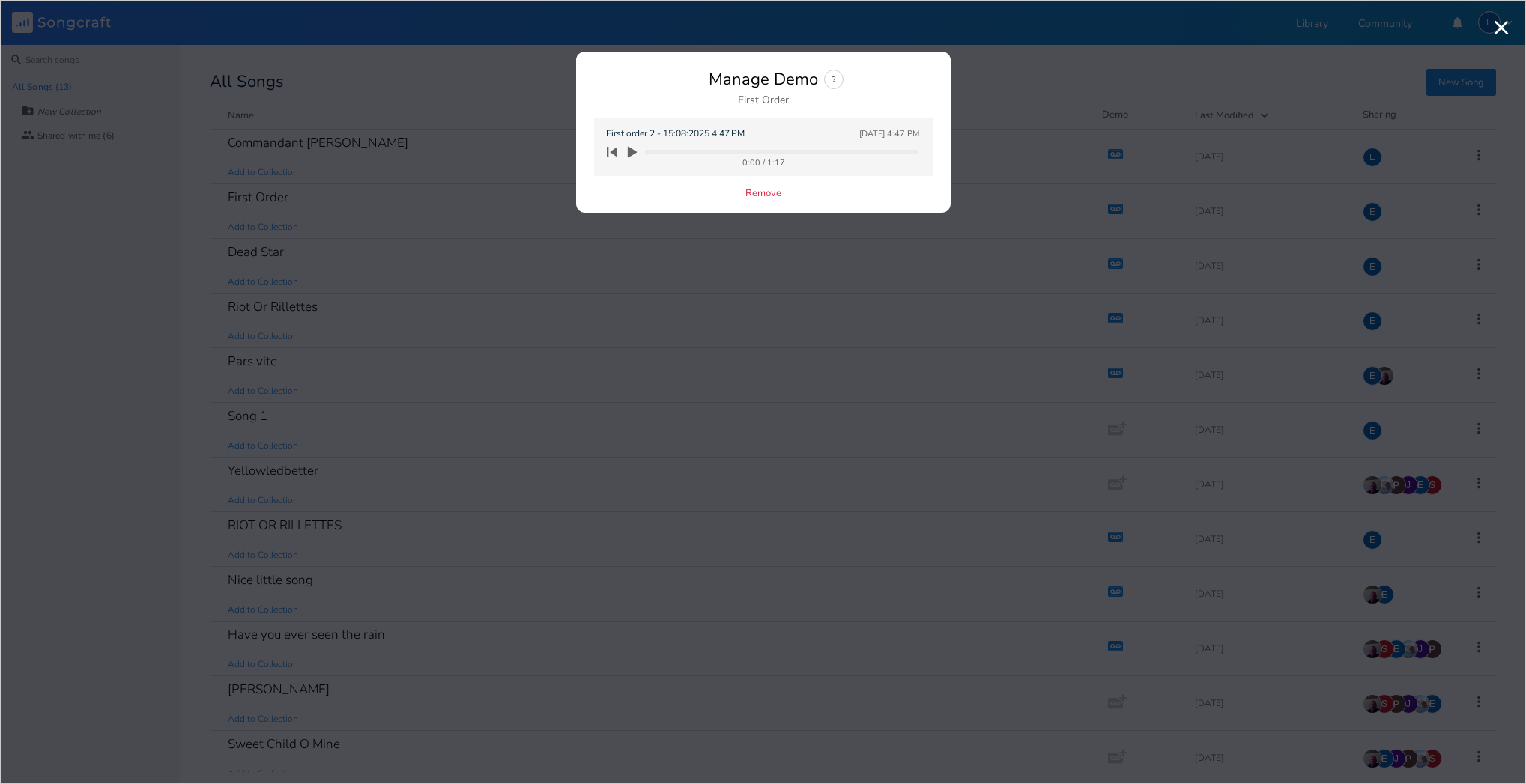
click at [632, 150] on icon "button" at bounding box center [632, 152] width 9 height 11
